Goal: Task Accomplishment & Management: Manage account settings

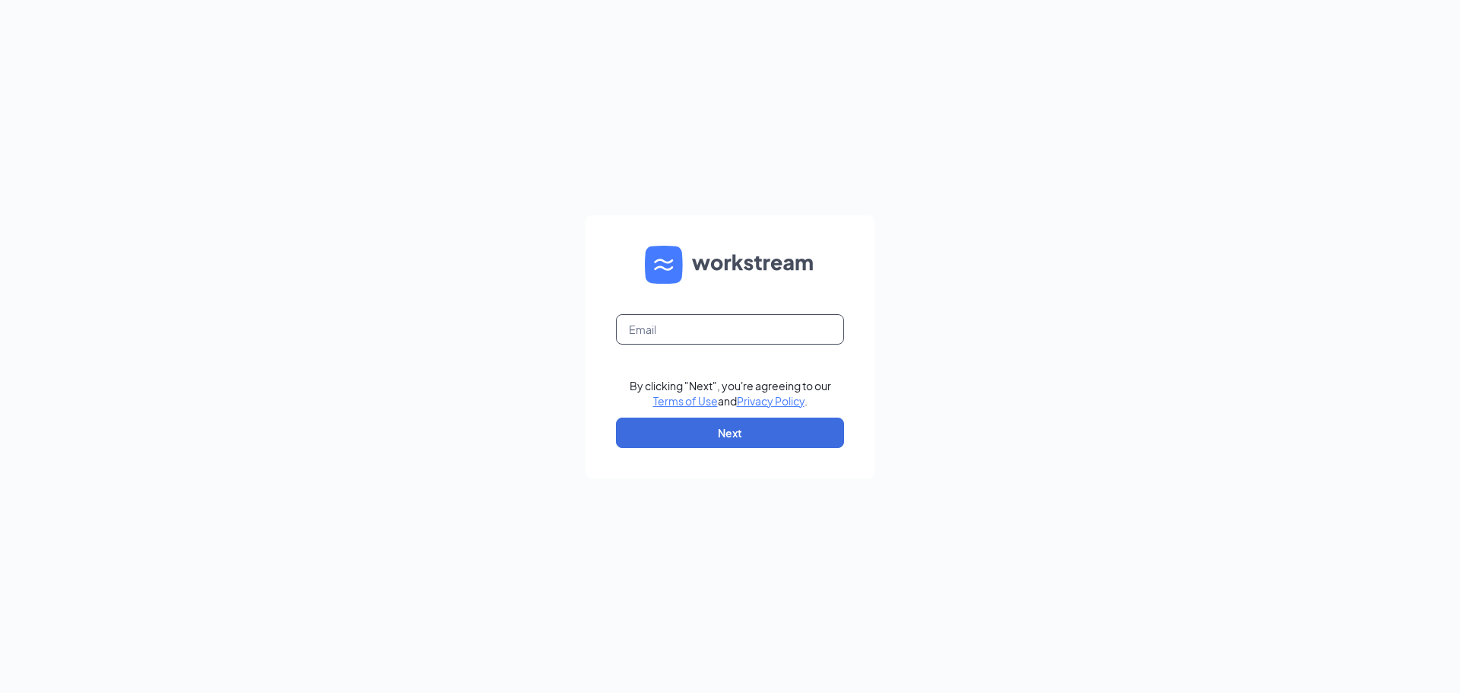
click at [707, 331] on input "text" at bounding box center [730, 329] width 228 height 30
type input "[EMAIL_ADDRESS][DOMAIN_NAME]"
click at [726, 444] on button "Next" at bounding box center [730, 433] width 228 height 30
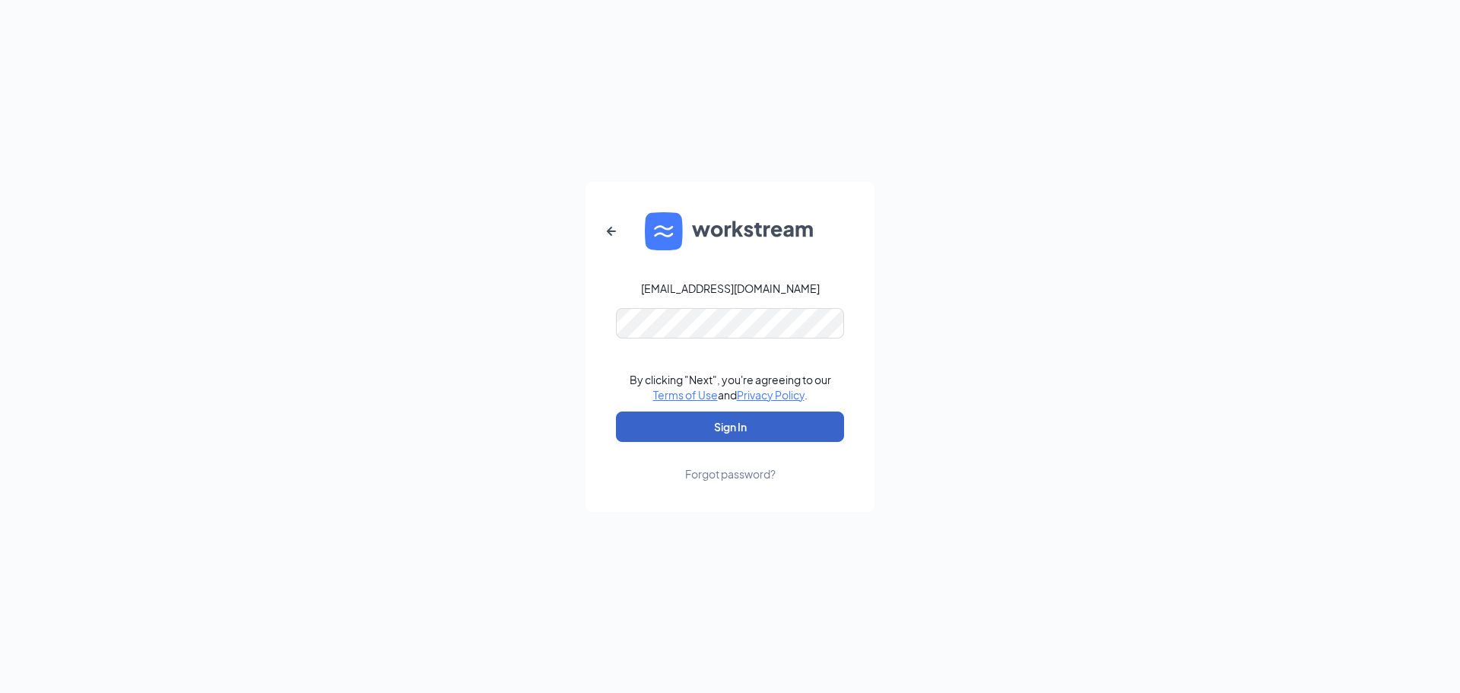
click at [719, 427] on button "Sign In" at bounding box center [730, 427] width 228 height 30
click at [565, 328] on div "brianksace@gmail.com Credential mismatches. By clicking "Next", you're agreeing…" at bounding box center [730, 346] width 1460 height 693
click at [723, 420] on button "Sign In" at bounding box center [730, 427] width 228 height 30
click at [549, 321] on div "brianksace@gmail.com Credential mismatches. By clicking "Next", you're agreeing…" at bounding box center [730, 346] width 1460 height 693
click at [710, 426] on button "Sign In" at bounding box center [730, 427] width 228 height 30
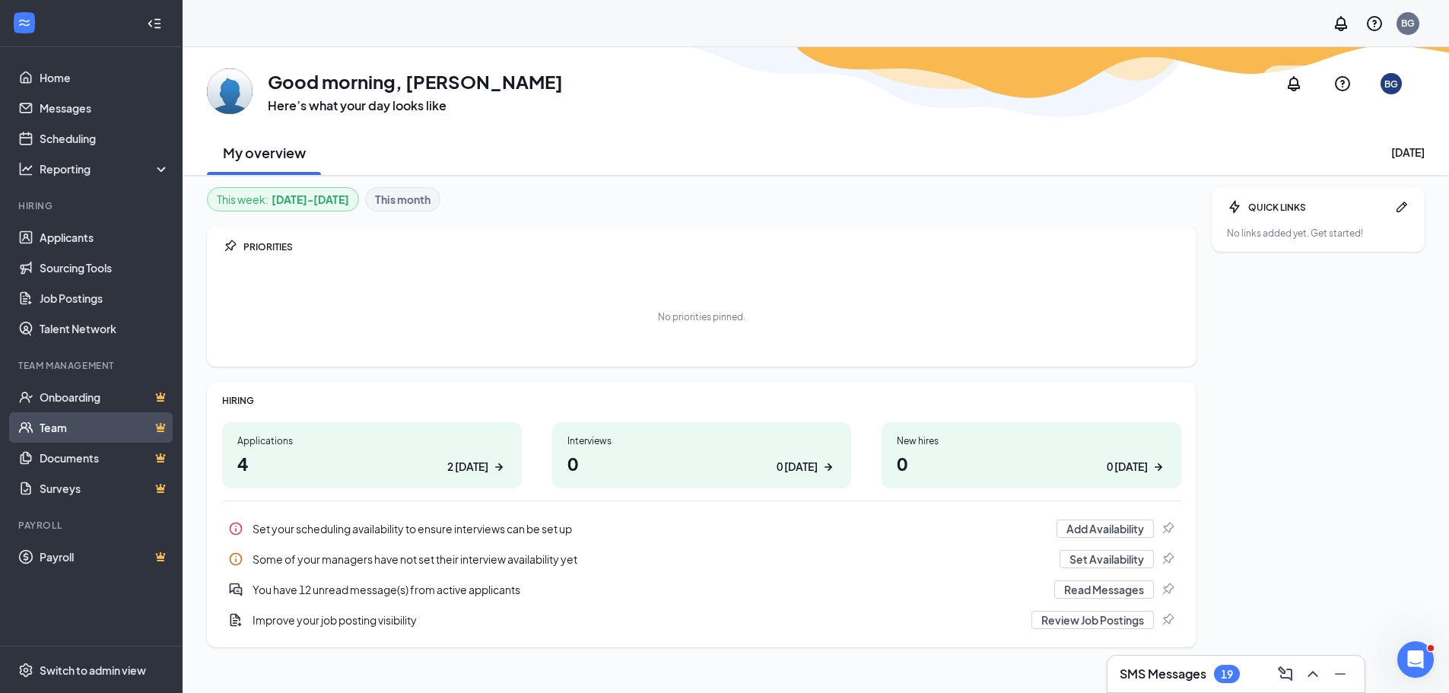
click at [58, 426] on link "Team" at bounding box center [105, 427] width 130 height 30
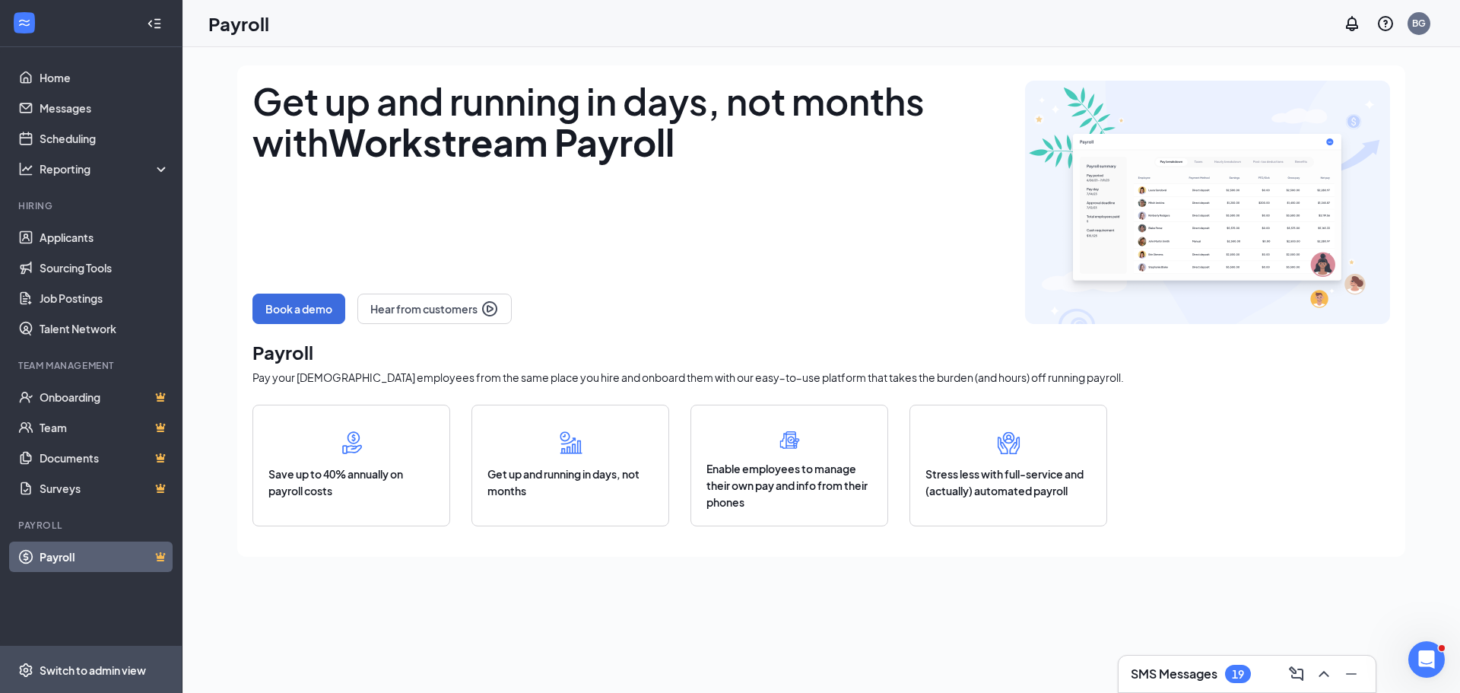
click at [57, 671] on div "Switch to admin view" at bounding box center [93, 670] width 106 height 15
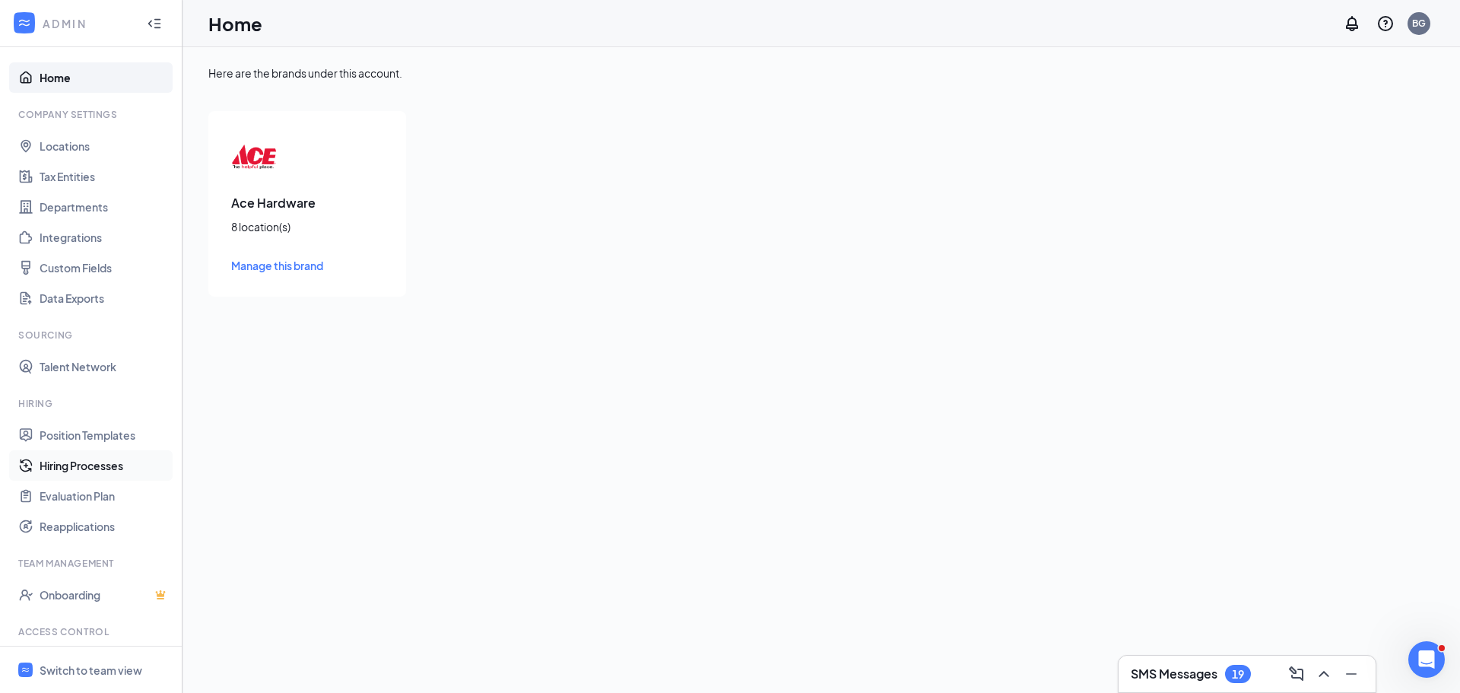
click at [109, 471] on link "Hiring Processes" at bounding box center [105, 465] width 130 height 30
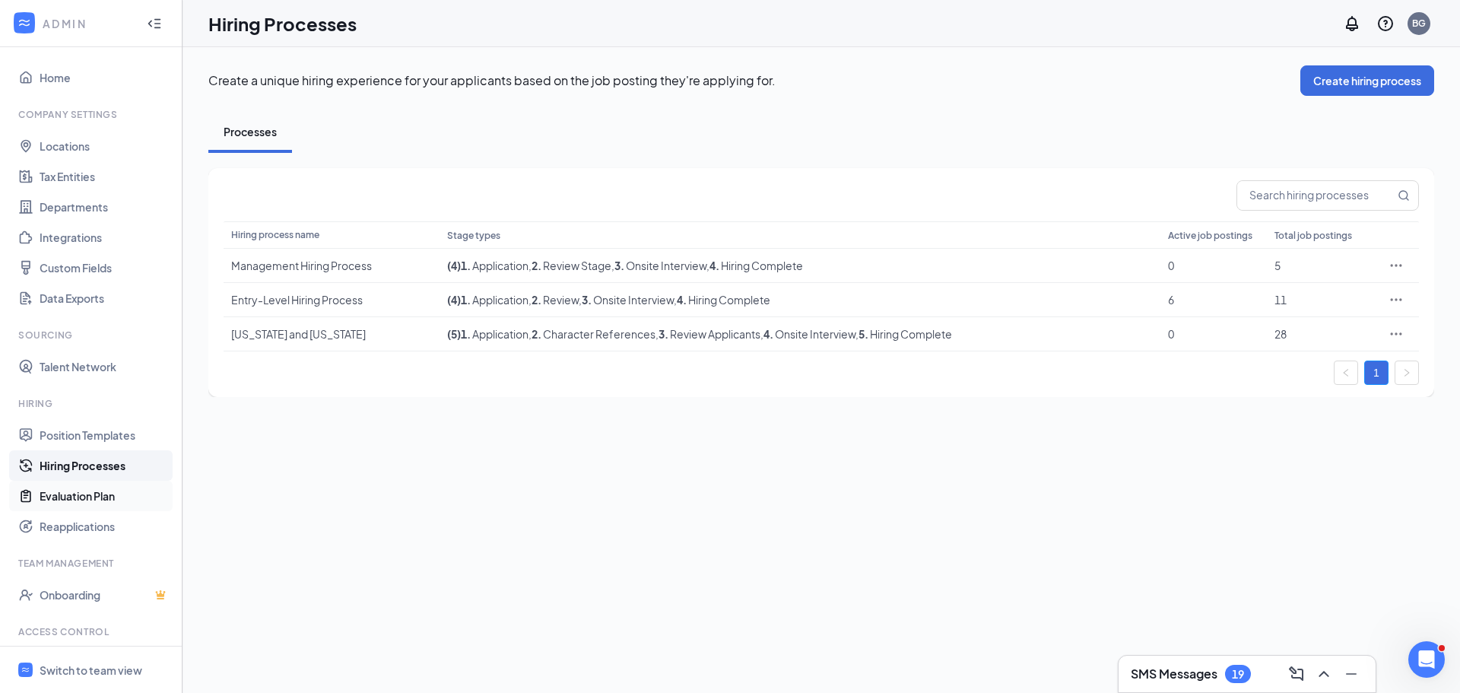
click at [105, 497] on link "Evaluation Plan" at bounding box center [105, 496] width 130 height 30
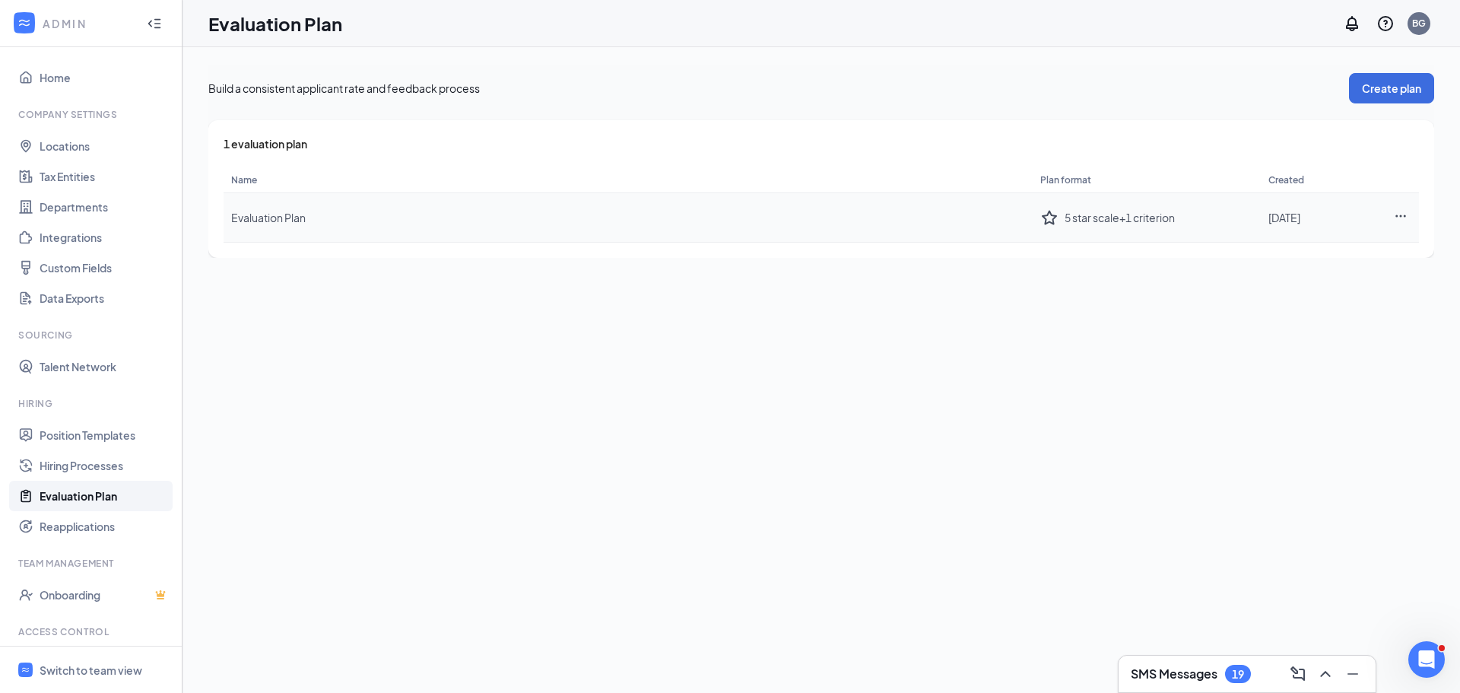
click at [1397, 218] on icon "Ellipses" at bounding box center [1401, 216] width 14 height 14
click at [1290, 240] on li "Edit plan" at bounding box center [1316, 248] width 183 height 33
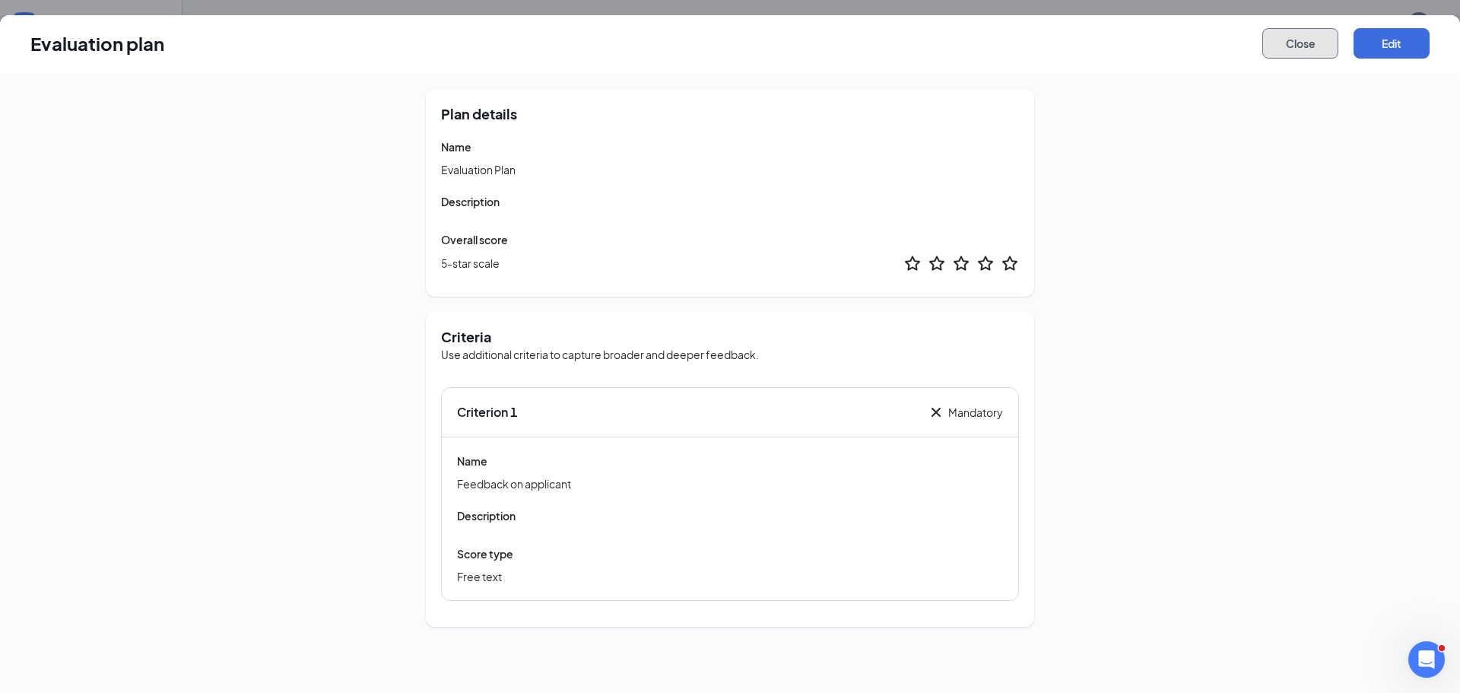
click at [1292, 51] on button "Close" at bounding box center [1301, 43] width 76 height 30
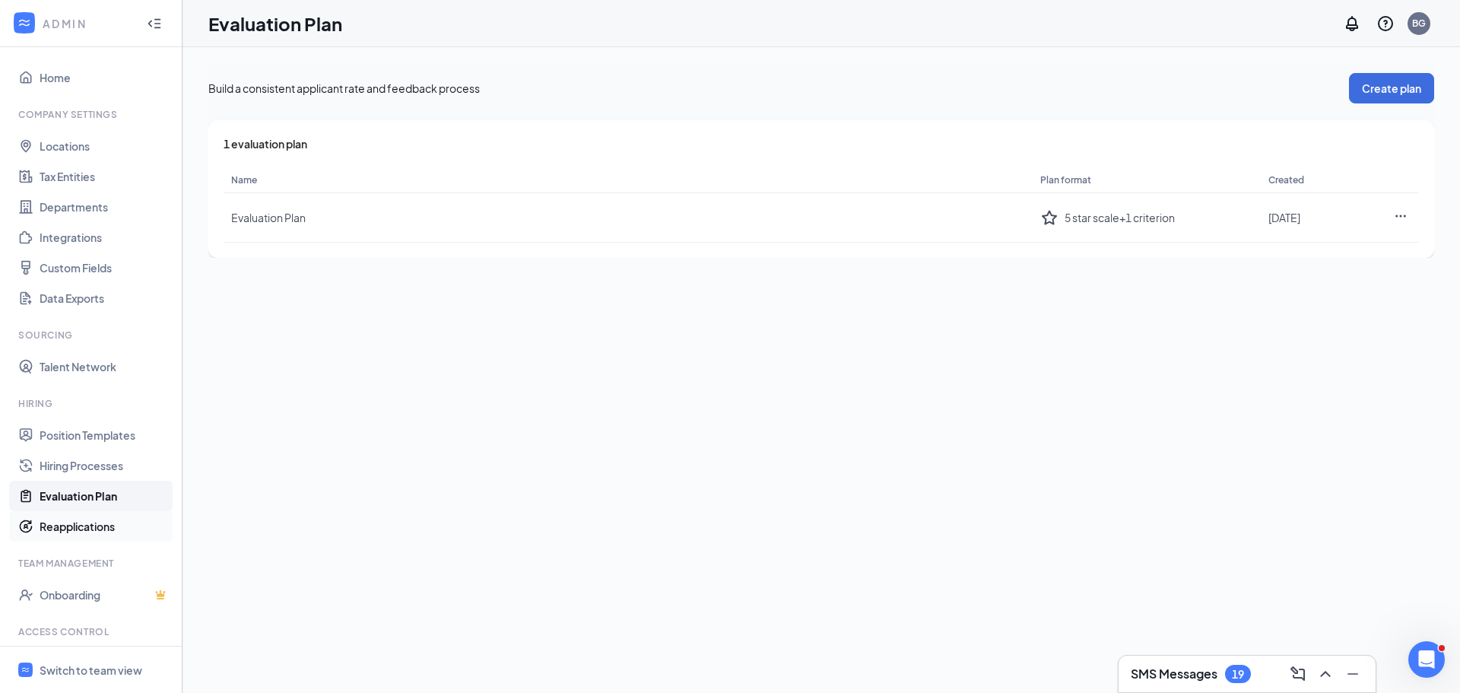
click at [79, 526] on link "Reapplications" at bounding box center [105, 526] width 130 height 30
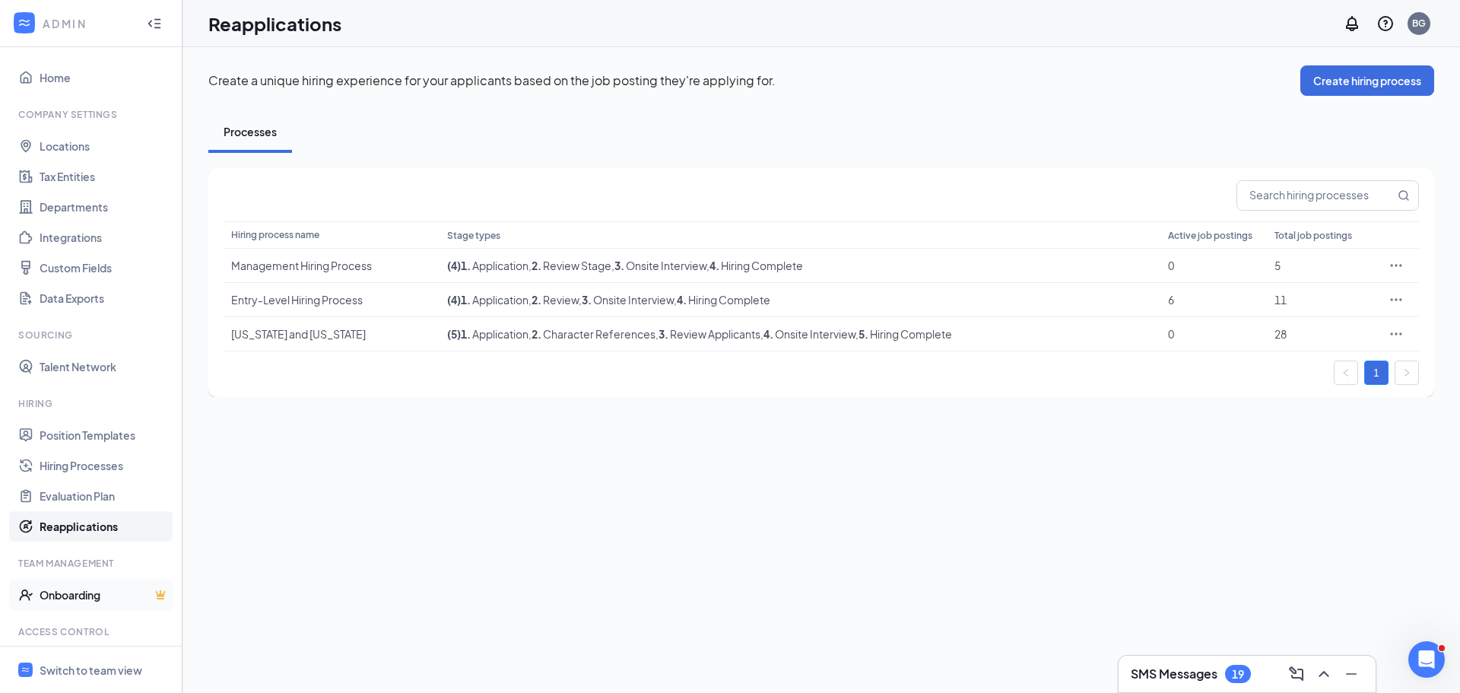
click at [82, 591] on link "Onboarding" at bounding box center [105, 595] width 130 height 30
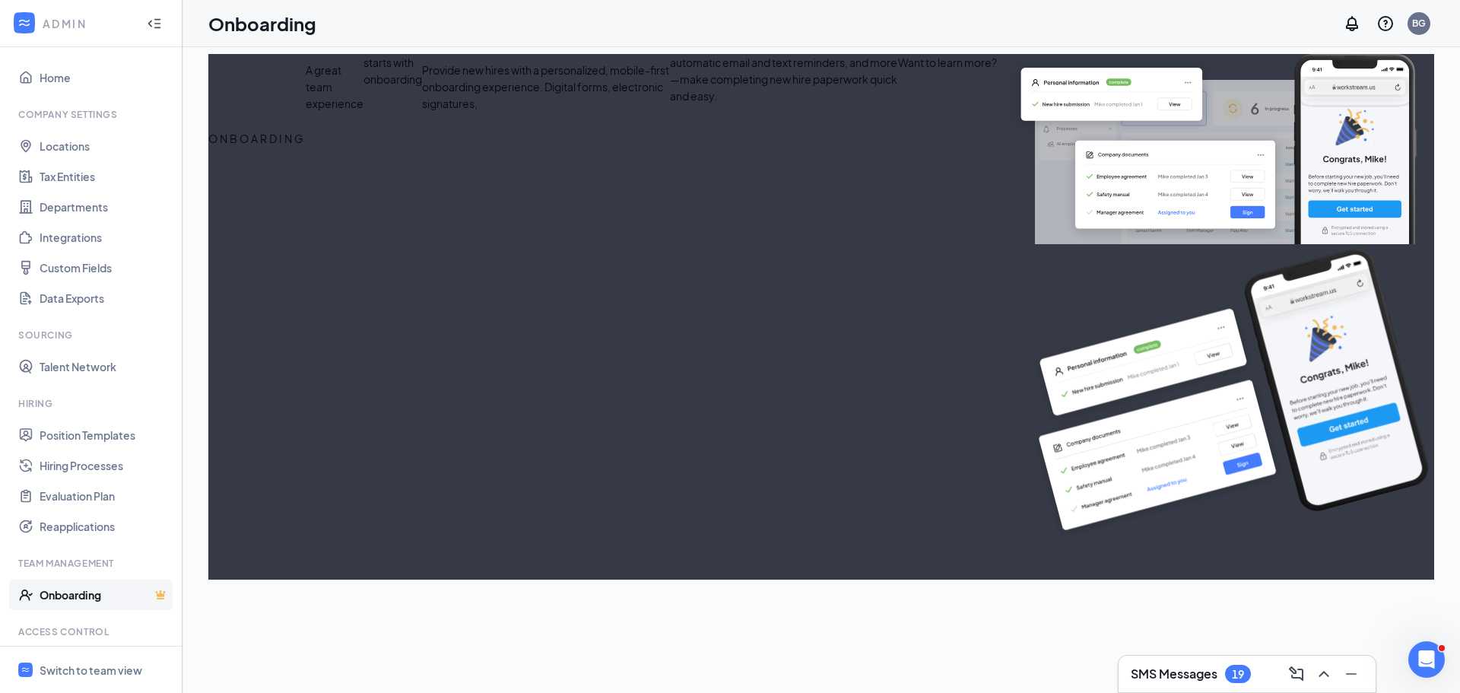
select select "US"
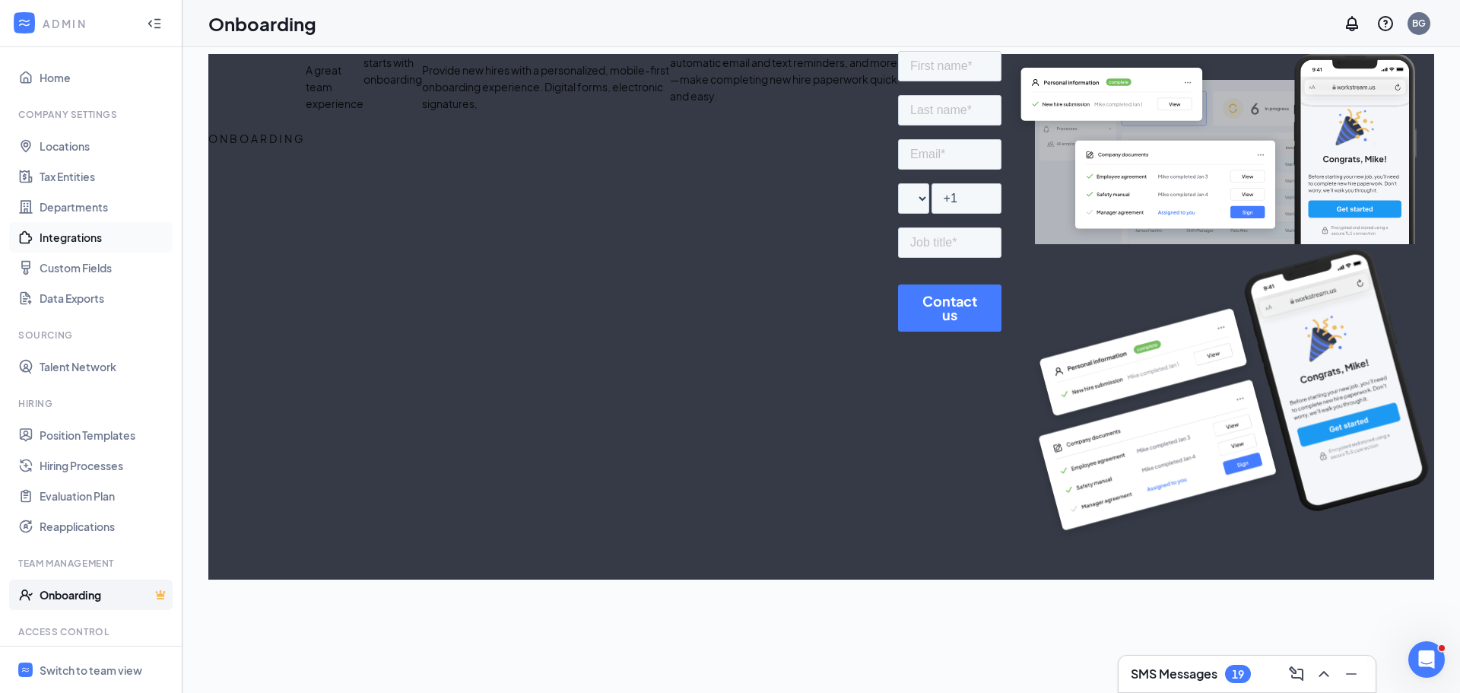
click at [74, 240] on link "Integrations" at bounding box center [105, 237] width 130 height 30
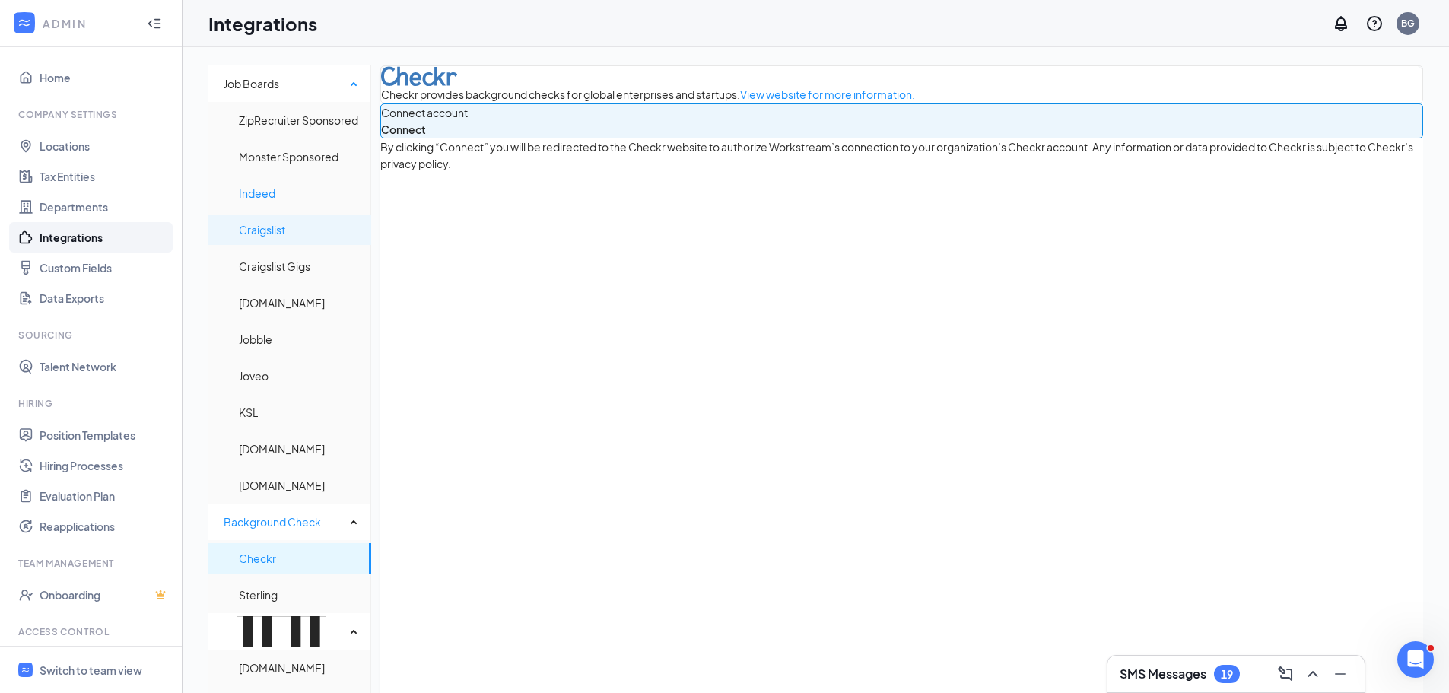
click at [256, 203] on span "Indeed" at bounding box center [299, 193] width 120 height 30
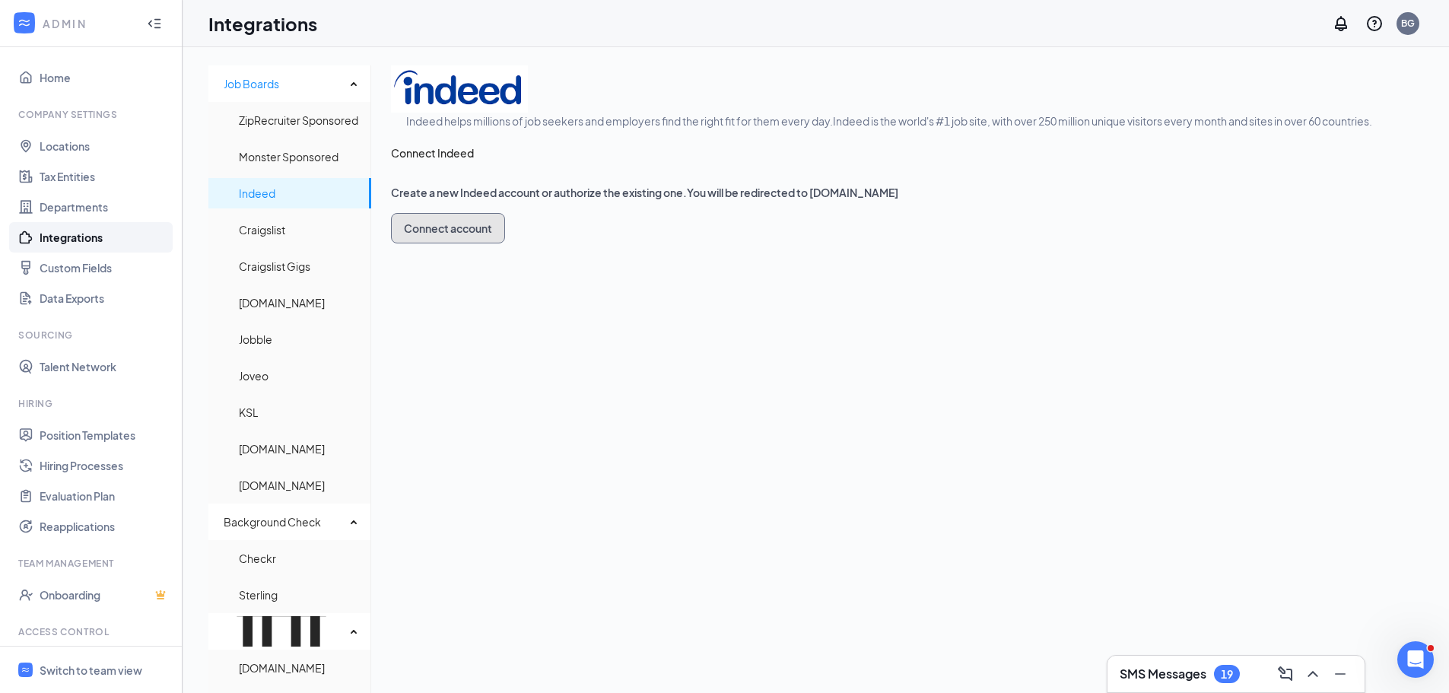
click at [436, 226] on button "Connect account" at bounding box center [448, 228] width 114 height 30
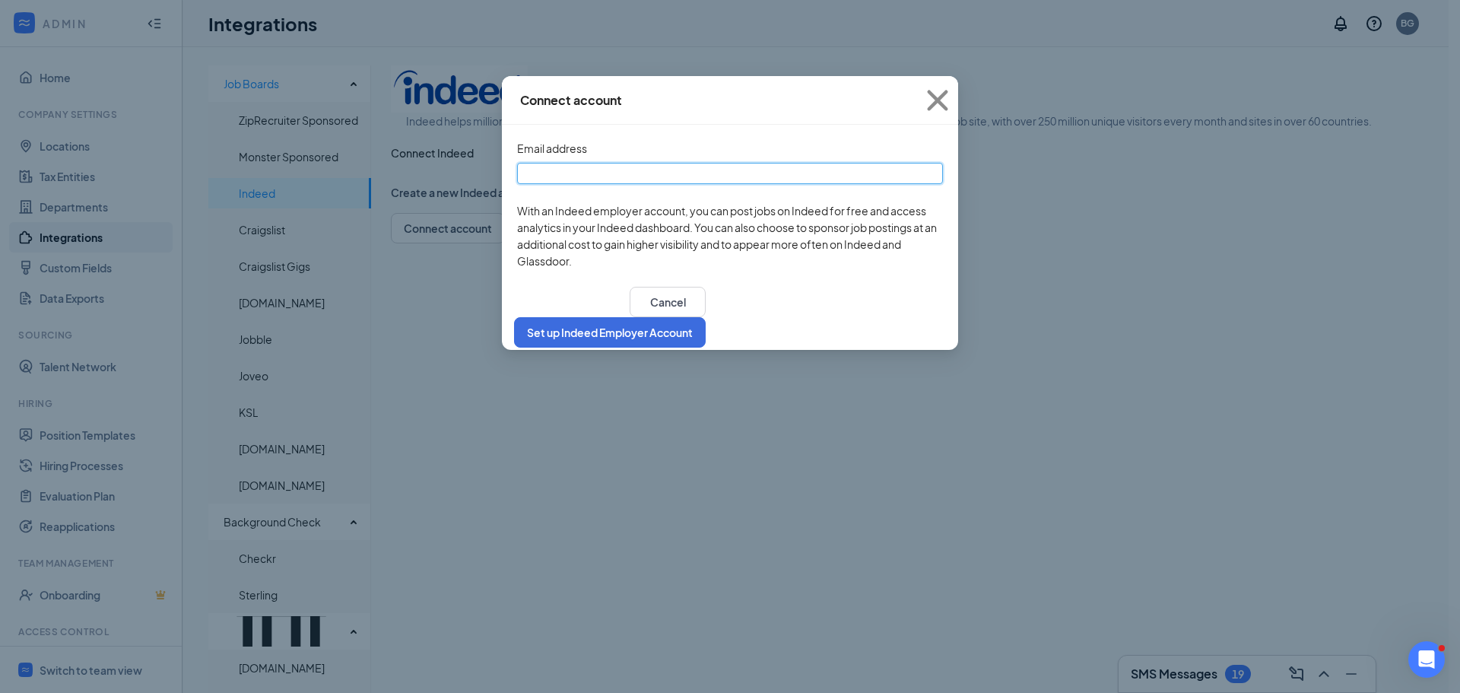
click at [652, 183] on input "text" at bounding box center [730, 173] width 426 height 21
type input "brianksace@gmail.com"
click at [587, 323] on button "Set up Indeed Employer Account" at bounding box center [610, 332] width 192 height 30
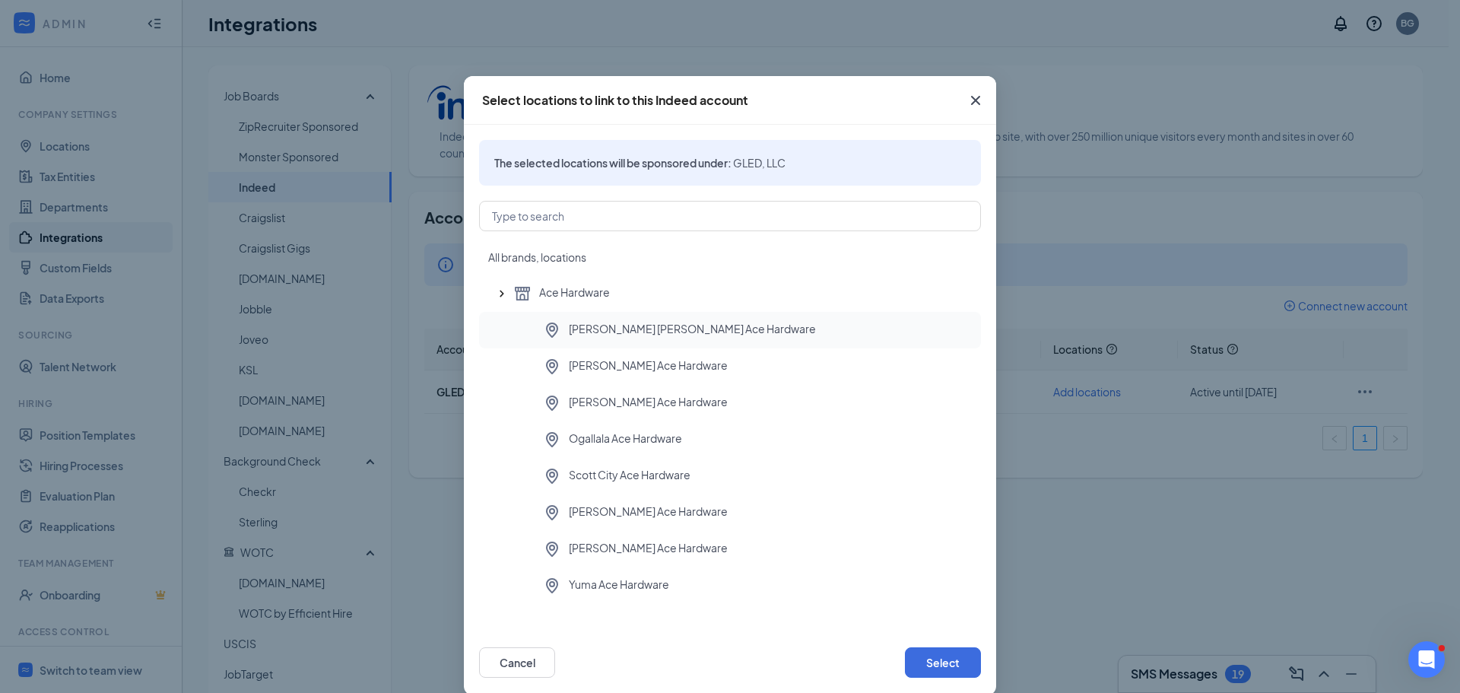
click at [692, 338] on span "Doerr's Larned Ace Hardware" at bounding box center [692, 330] width 247 height 18
click at [670, 363] on div "Marion Ace Hardware" at bounding box center [756, 367] width 426 height 18
click at [646, 513] on span "Ulysses Ace Hardware" at bounding box center [648, 513] width 159 height 18
click at [646, 473] on span "Scott City Ace Hardware" at bounding box center [630, 476] width 122 height 18
click at [939, 659] on button "Select" at bounding box center [943, 662] width 76 height 30
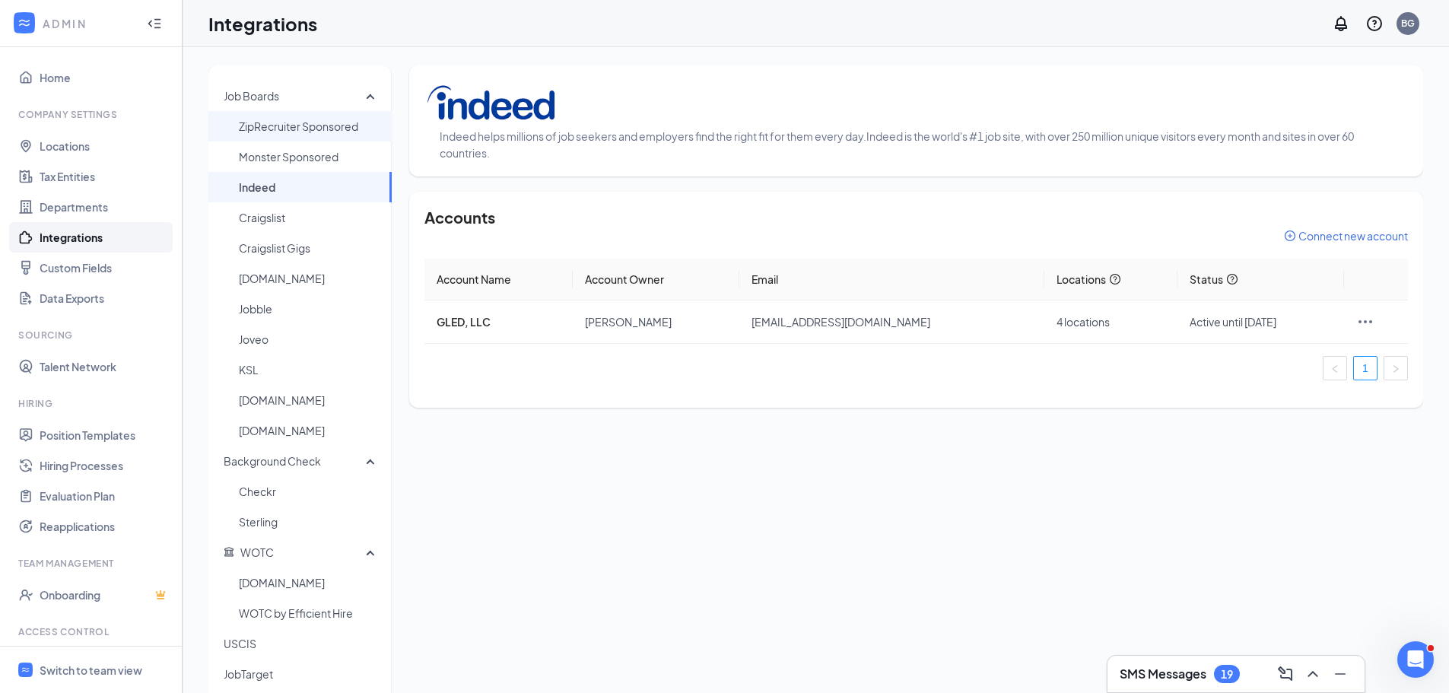
click at [307, 129] on span "ZipRecruiter Sponsored" at bounding box center [309, 126] width 141 height 30
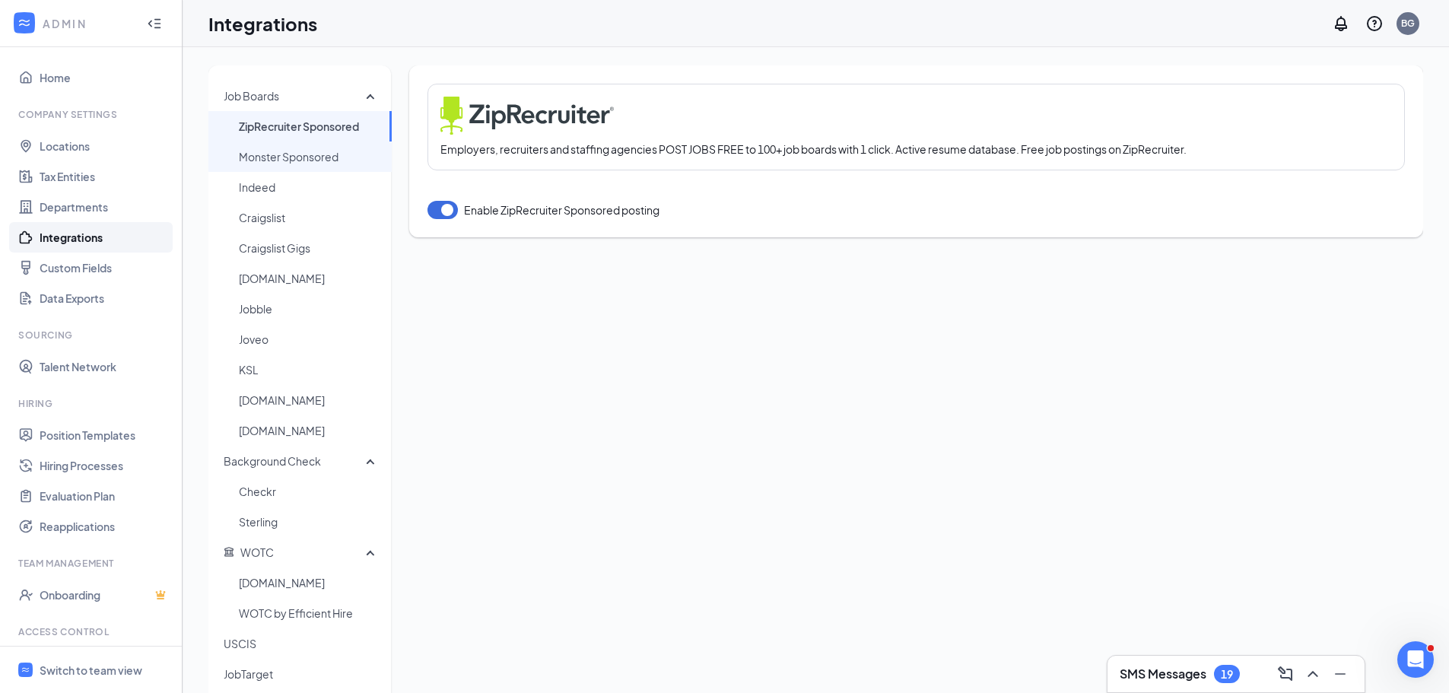
click at [320, 157] on span "Monster Sponsored" at bounding box center [309, 156] width 141 height 30
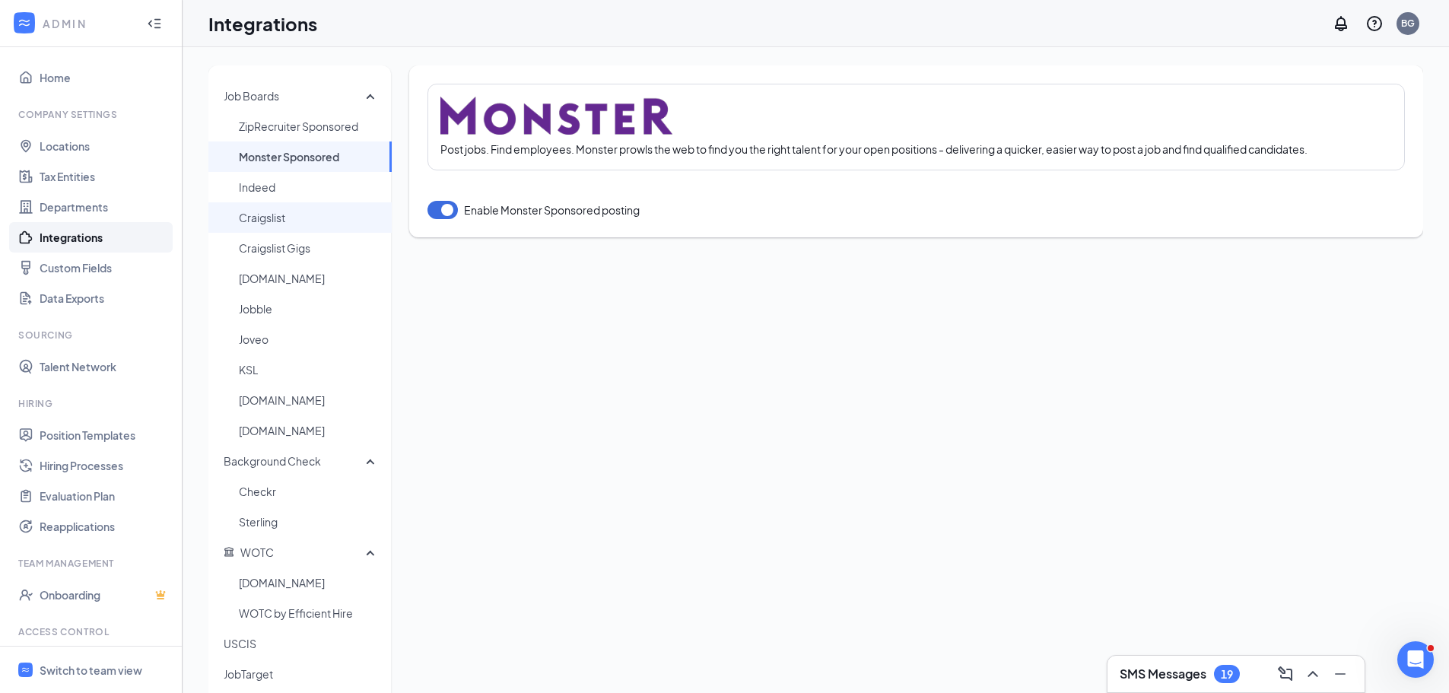
click at [278, 225] on span "Craigslist" at bounding box center [309, 217] width 141 height 30
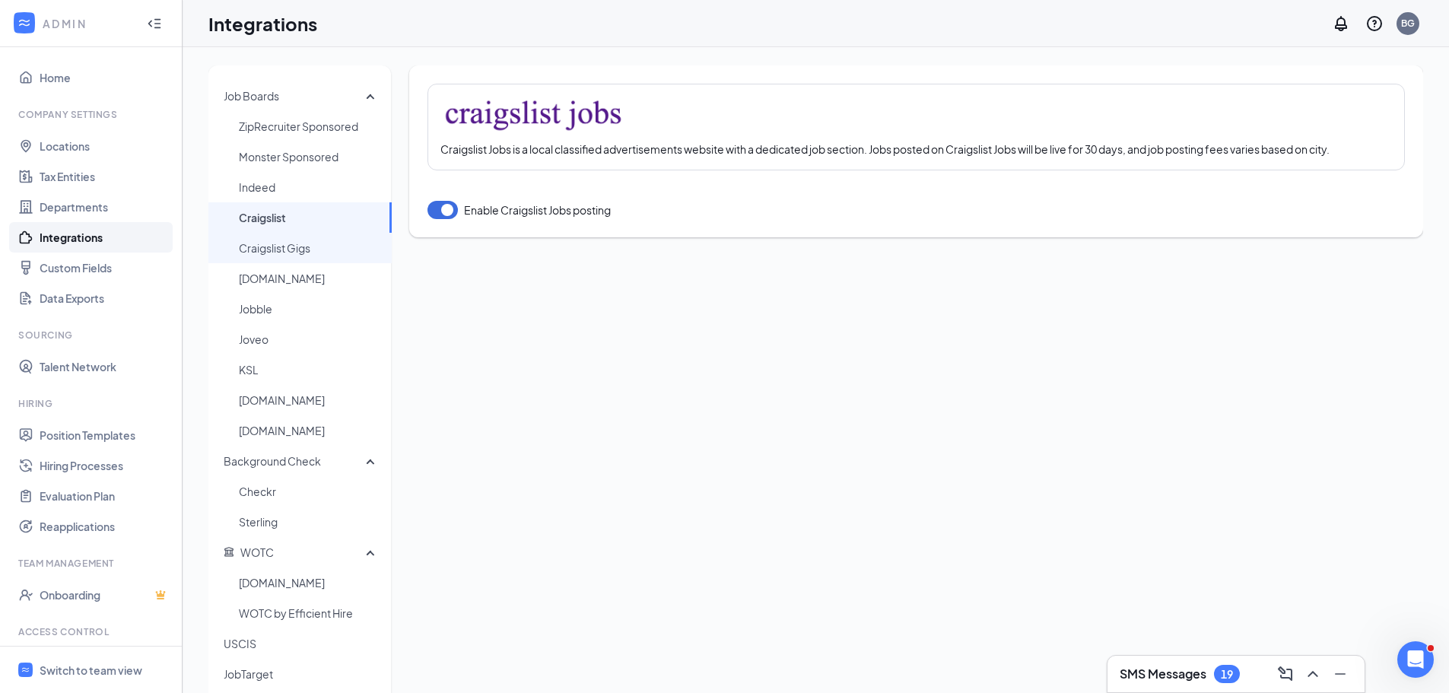
click at [262, 247] on span "Craigslist Gigs" at bounding box center [309, 248] width 141 height 30
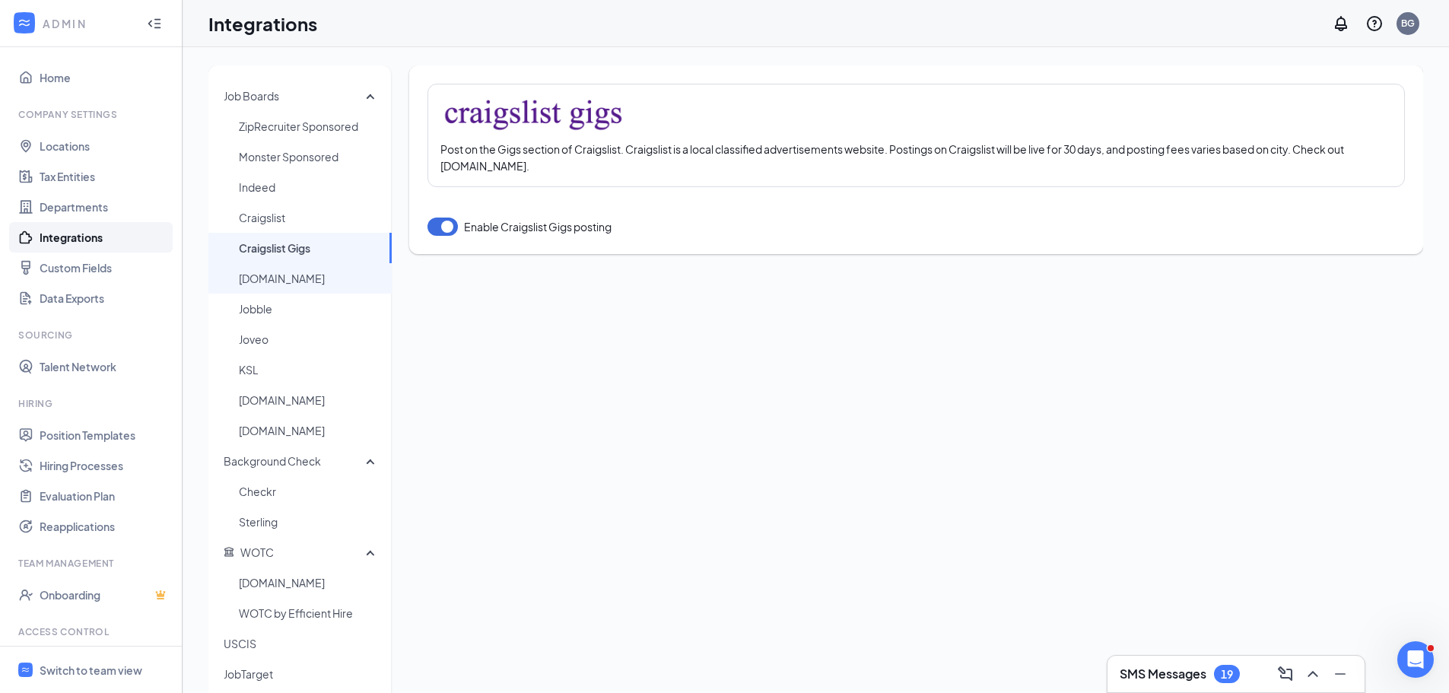
click at [319, 291] on span "HospitalityJobsite.com" at bounding box center [309, 278] width 141 height 30
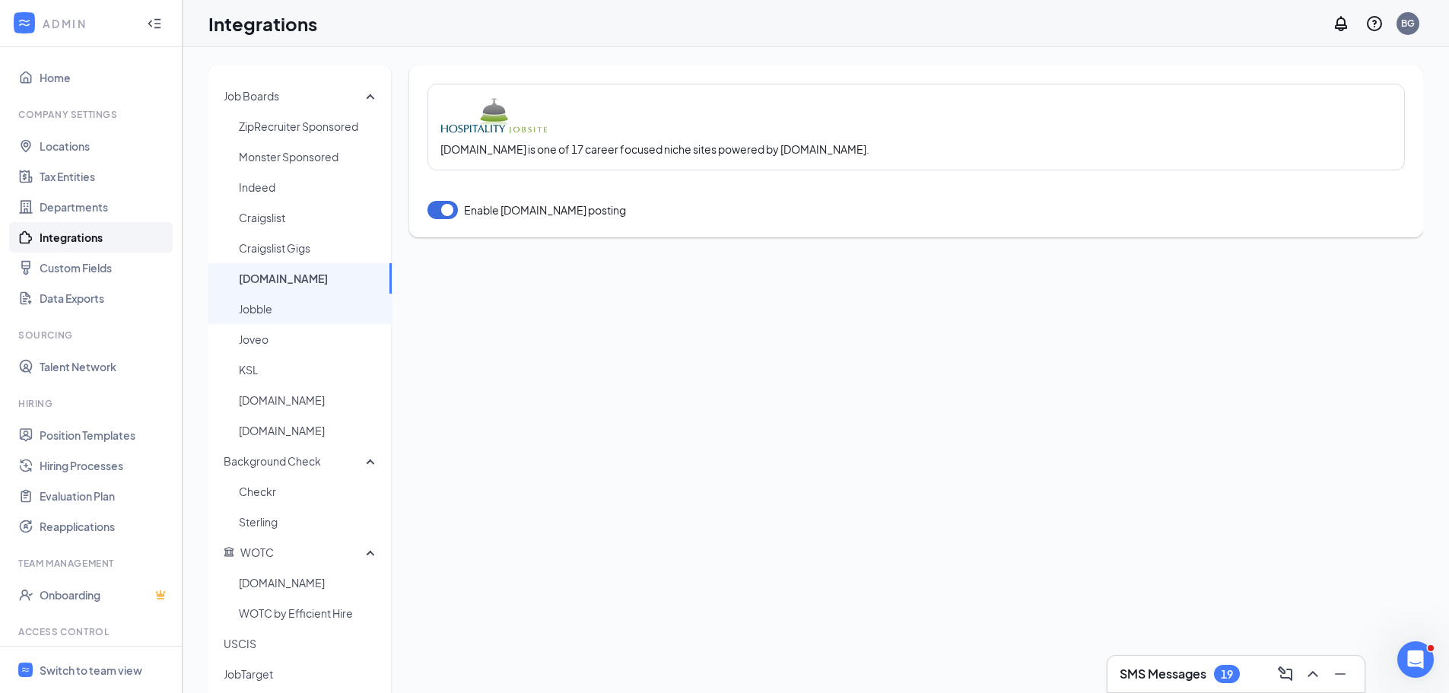
click at [259, 309] on span "Jobble" at bounding box center [309, 309] width 141 height 30
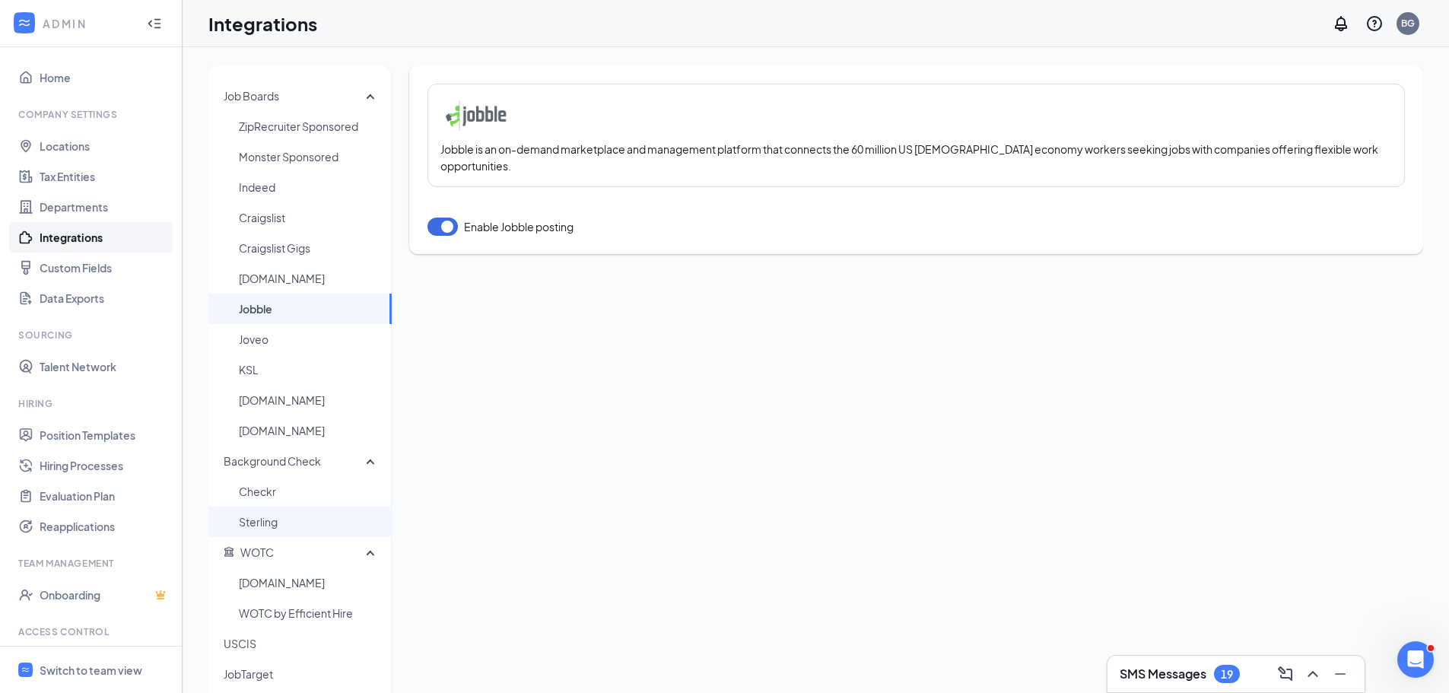
click at [275, 516] on span "Sterling" at bounding box center [309, 522] width 141 height 30
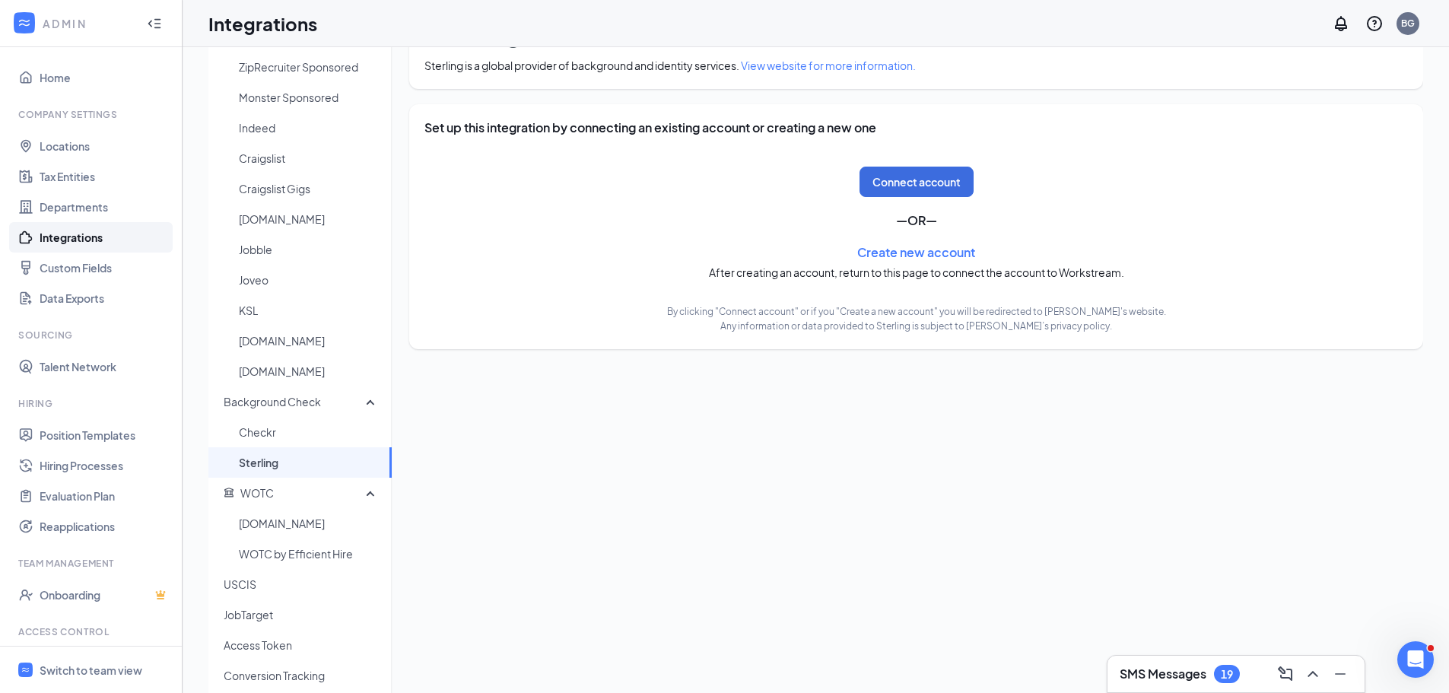
scroll to position [92, 0]
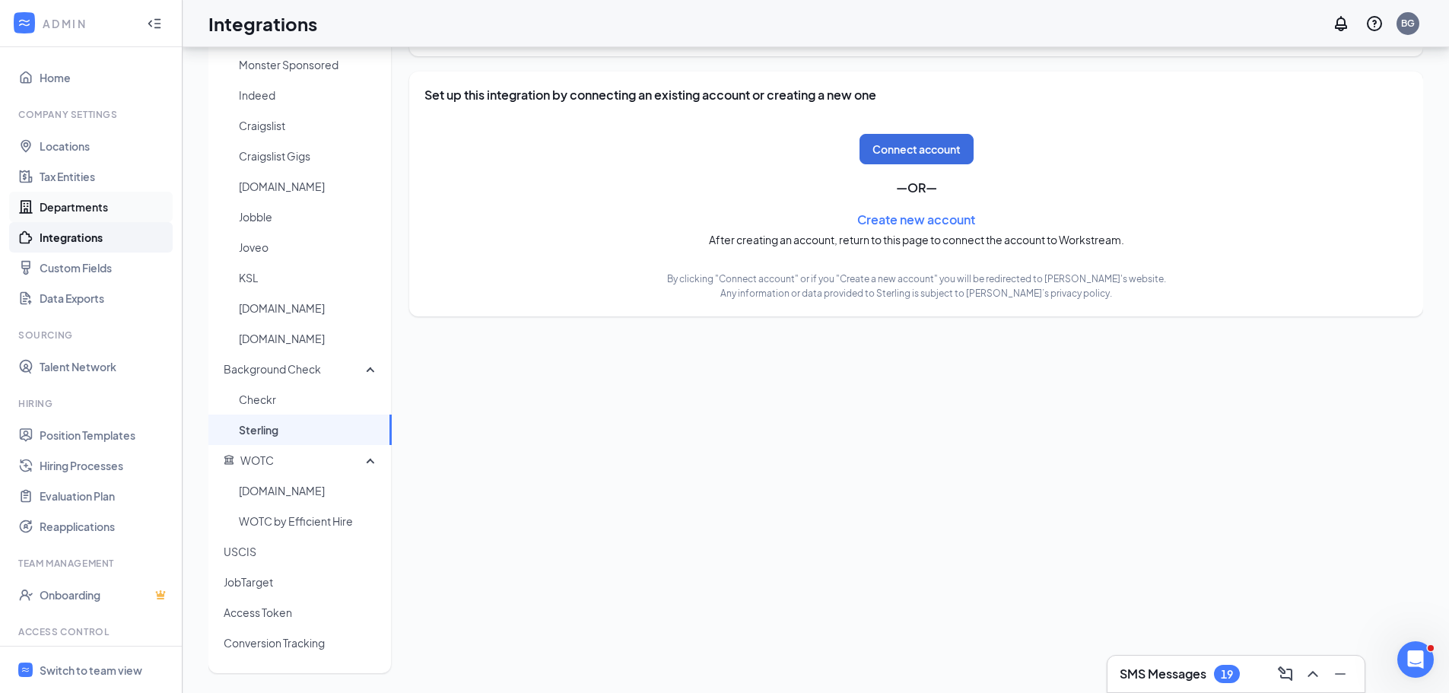
click at [90, 201] on link "Departments" at bounding box center [105, 207] width 130 height 30
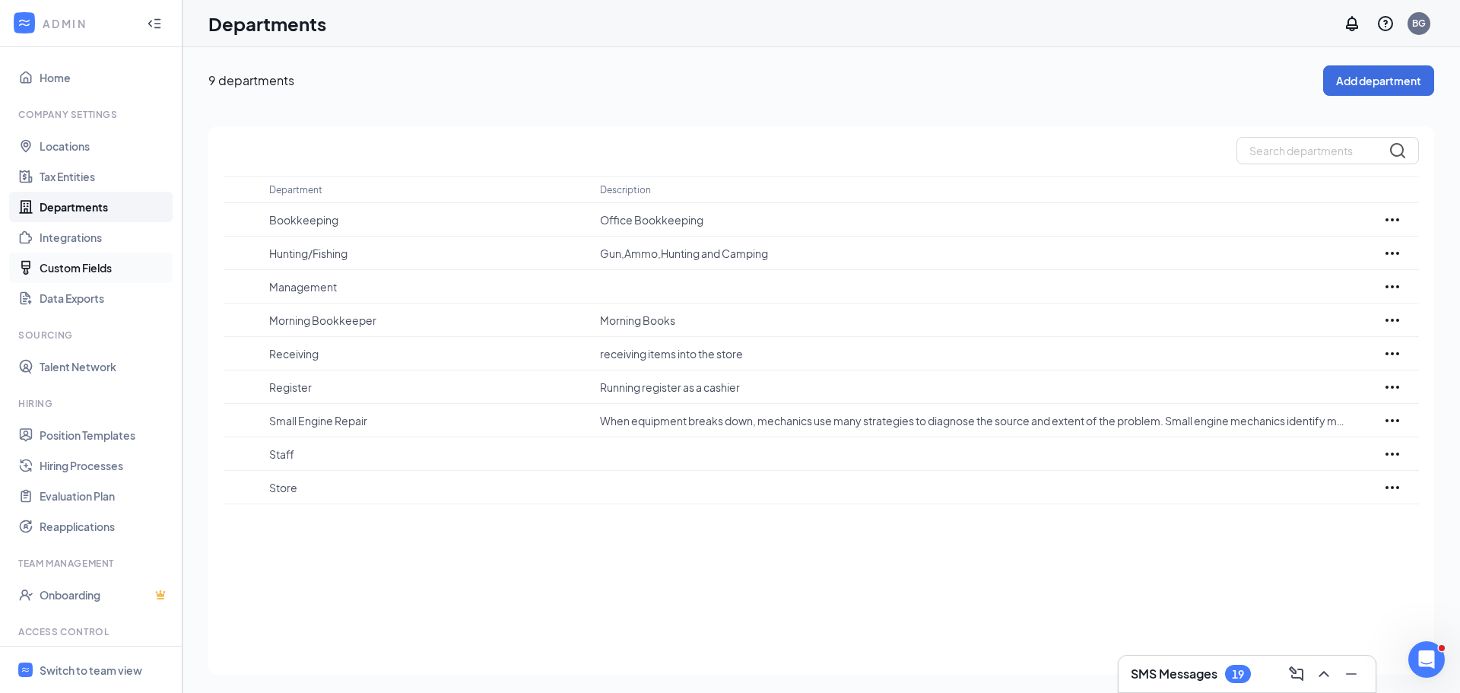
click at [119, 272] on link "Custom Fields" at bounding box center [105, 268] width 130 height 30
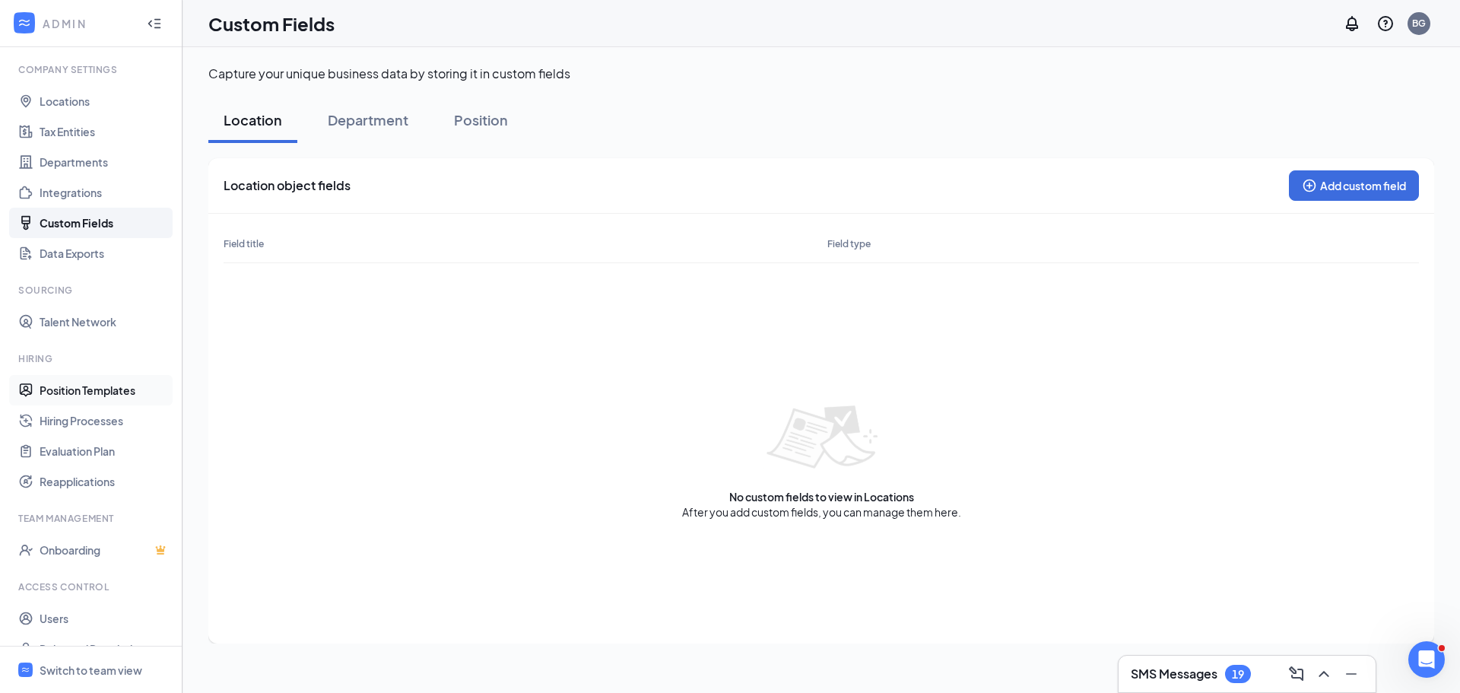
scroll to position [69, 0]
